Goal: Communication & Community: Answer question/provide support

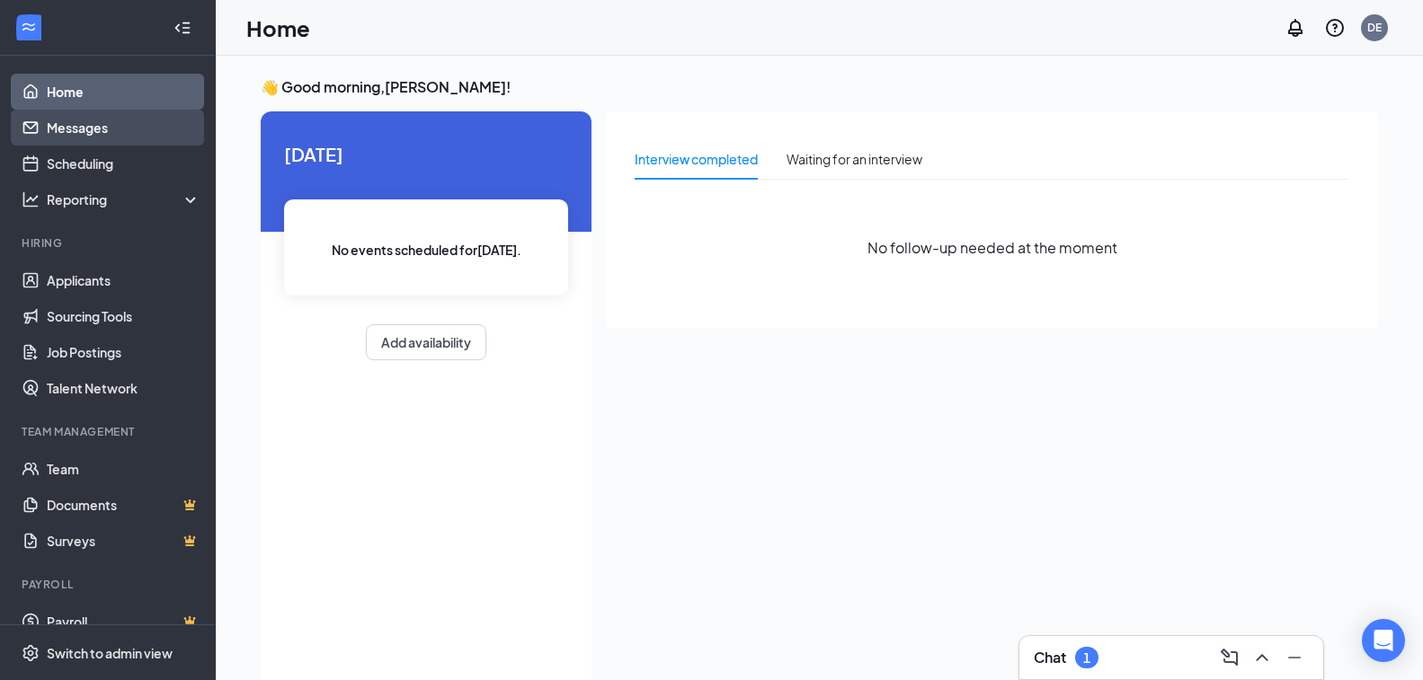
click at [57, 122] on link "Messages" at bounding box center [124, 128] width 154 height 36
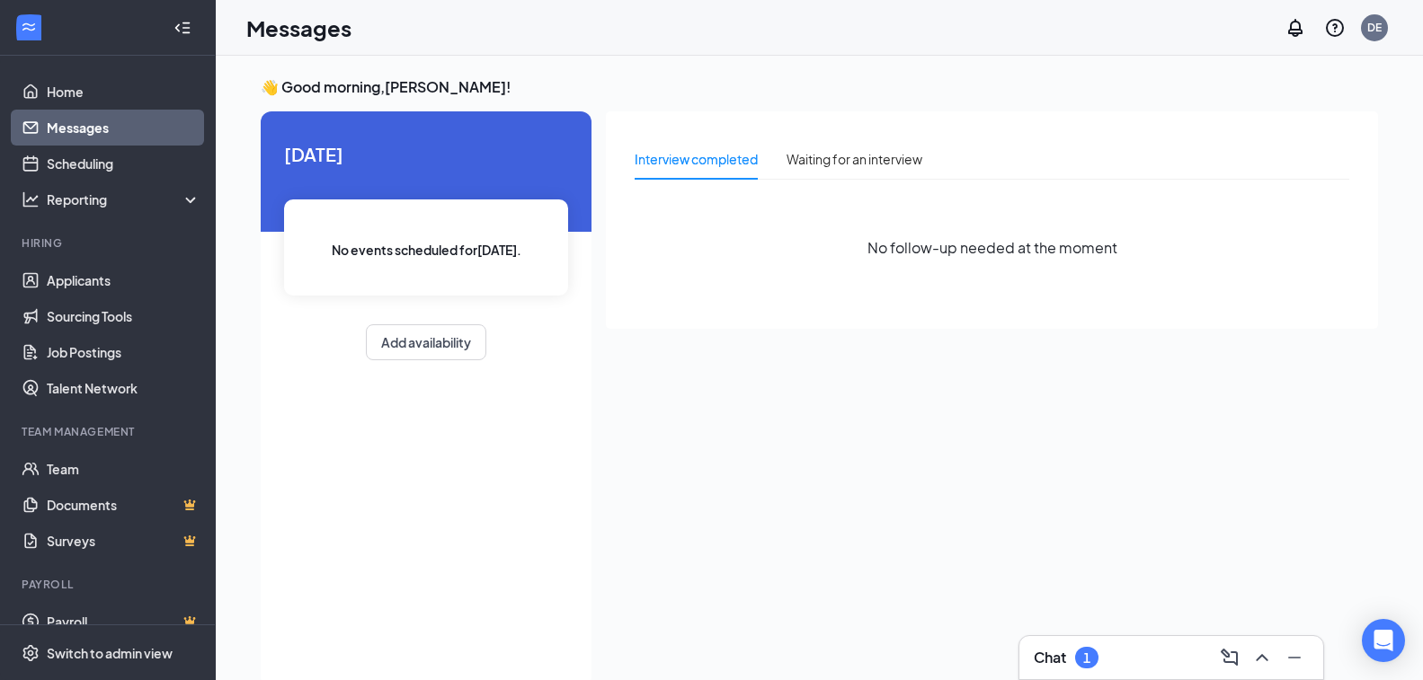
click at [1159, 658] on div "Chat 1" at bounding box center [1171, 658] width 275 height 29
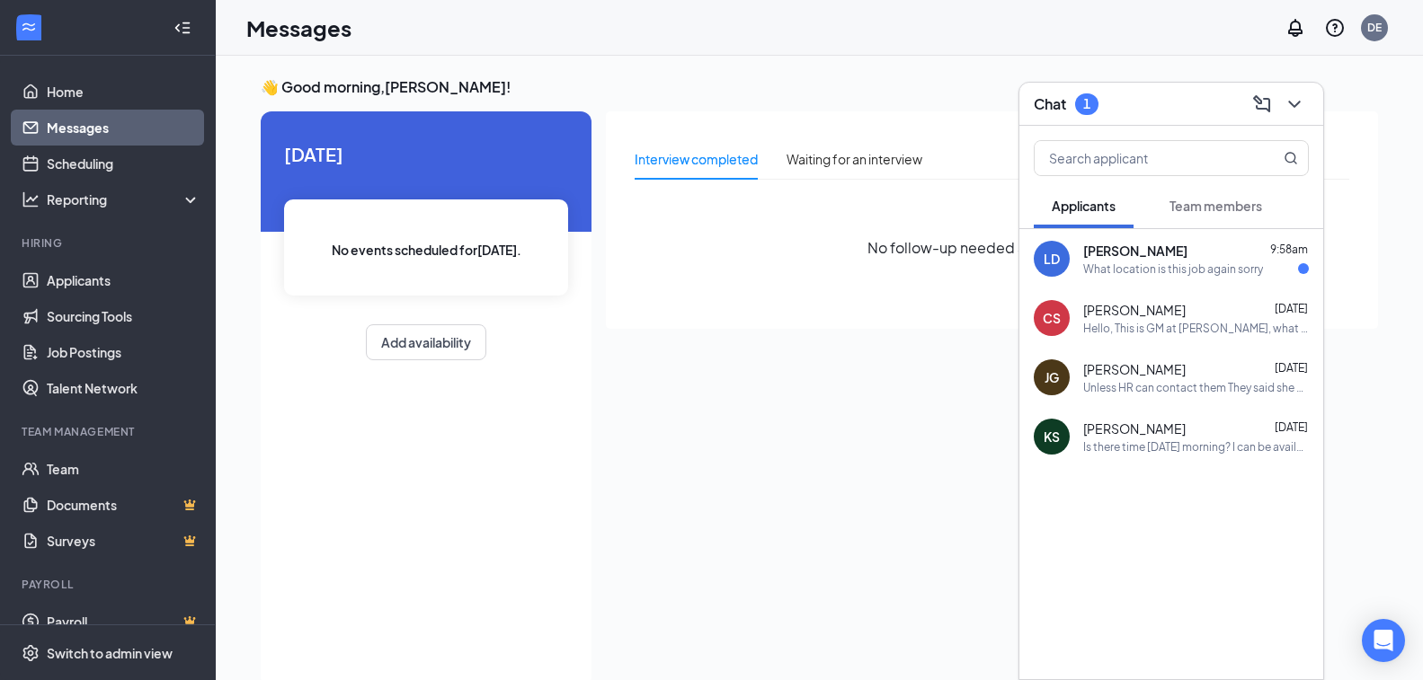
click at [1156, 271] on div "What location is this job again sorry" at bounding box center [1173, 269] width 180 height 15
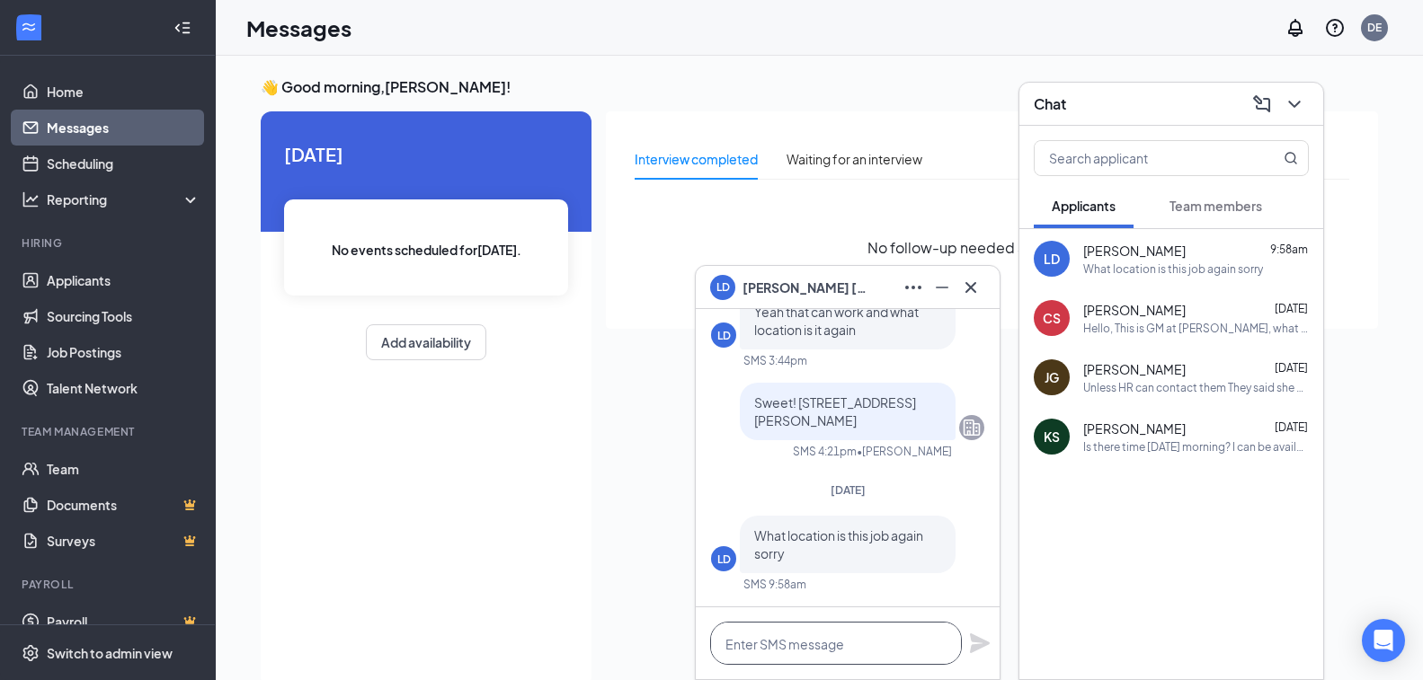
click at [844, 644] on textarea at bounding box center [836, 643] width 252 height 43
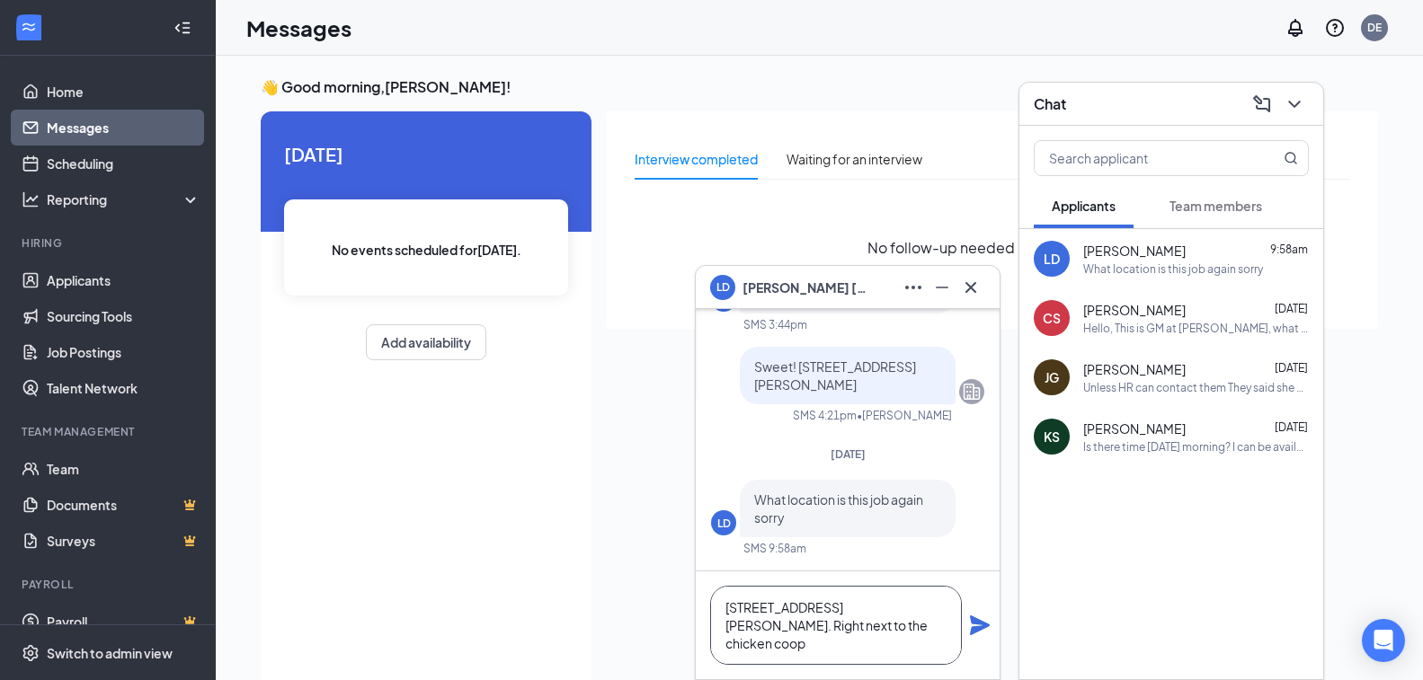
type textarea "[STREET_ADDRESS][PERSON_NAME]. Right next to the chicken coop"
click at [981, 623] on icon "Plane" at bounding box center [980, 626] width 20 height 20
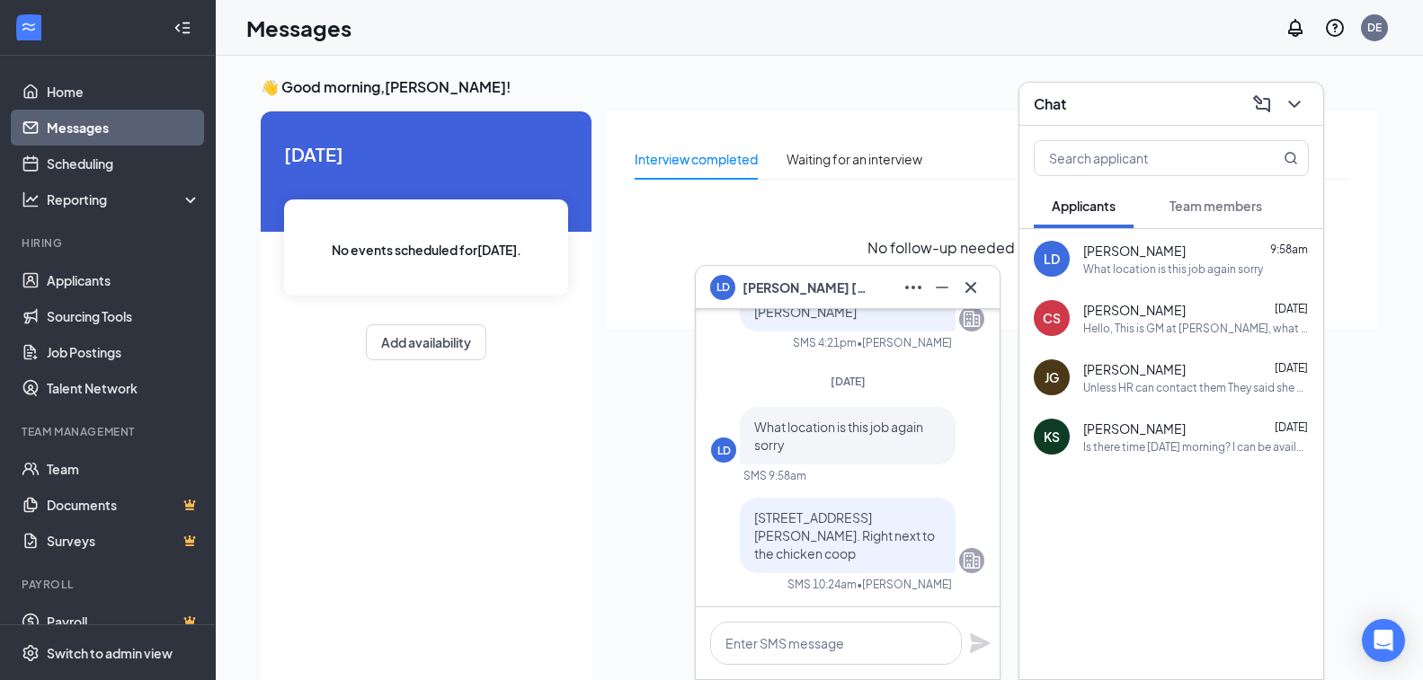
scroll to position [0, 0]
click at [1159, 384] on div "Unless HR can contact them They said she have to call them" at bounding box center [1196, 387] width 226 height 15
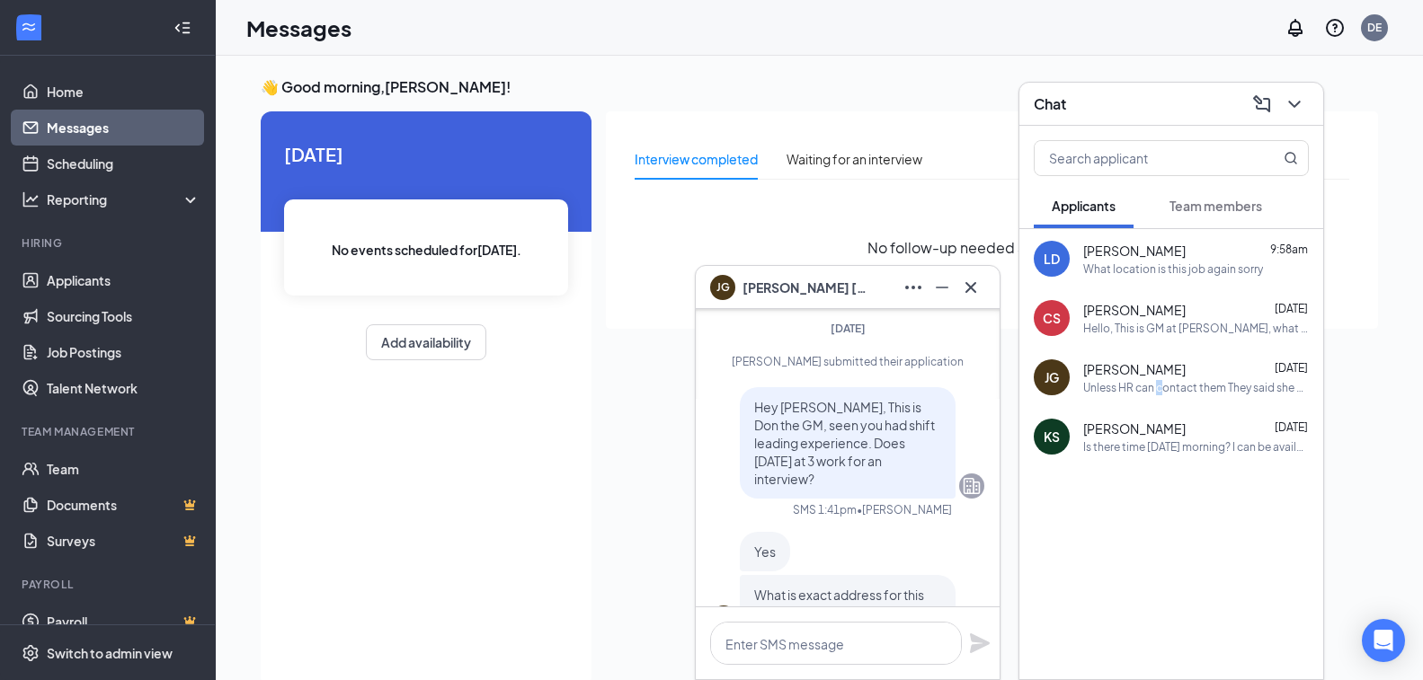
scroll to position [-1183, 0]
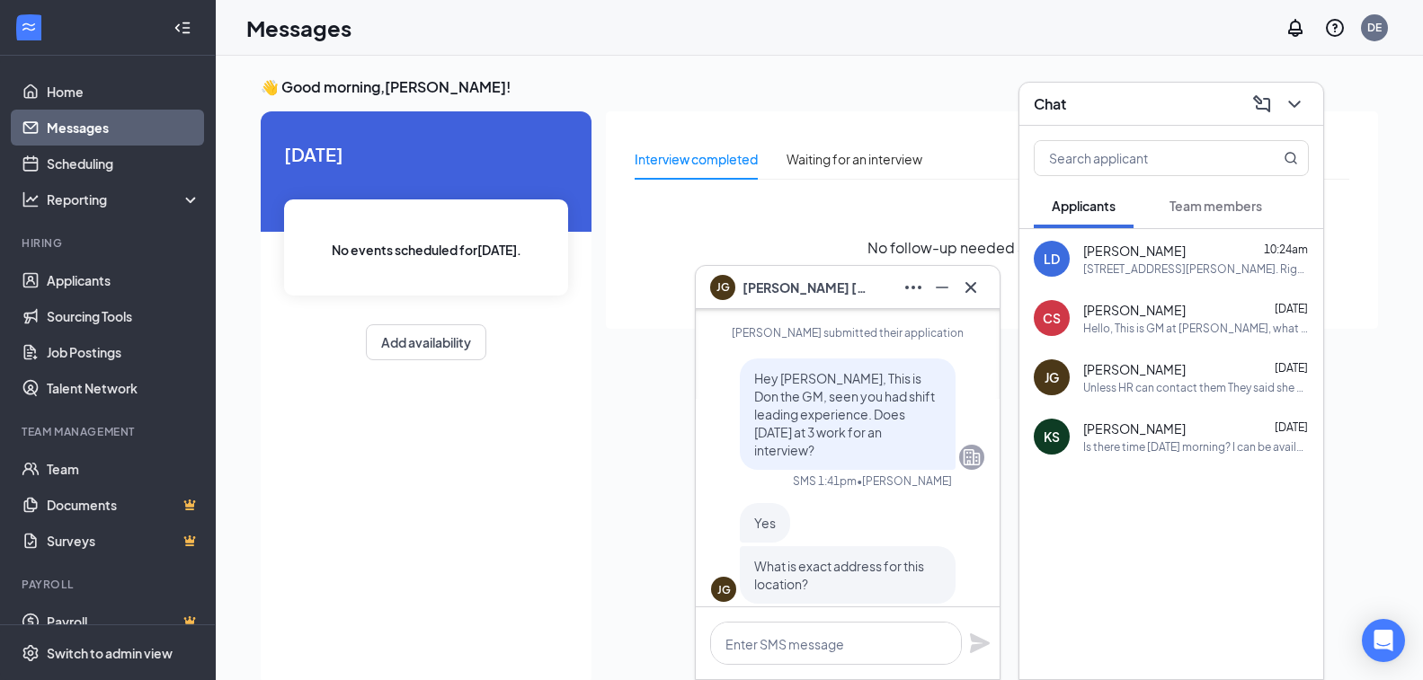
click at [1213, 271] on div "[STREET_ADDRESS][PERSON_NAME]. Right next to the chicken coop" at bounding box center [1196, 269] width 226 height 15
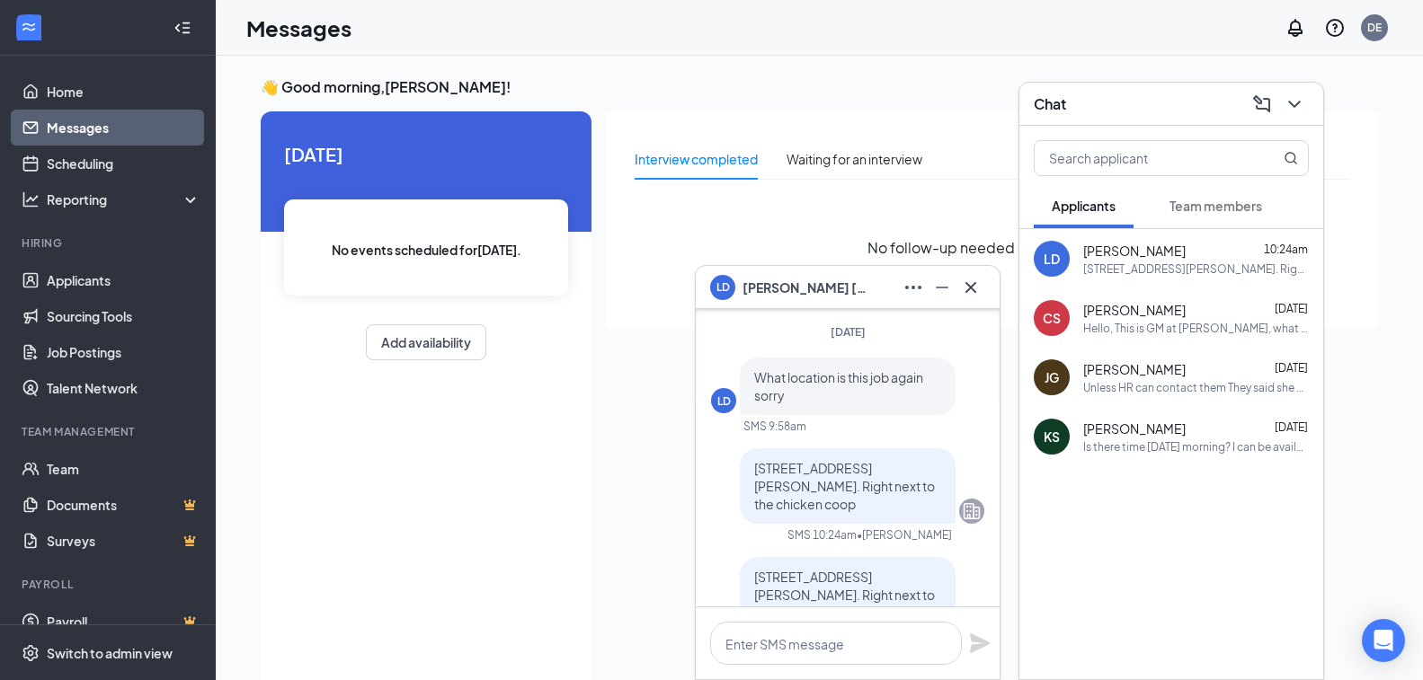
scroll to position [0, 0]
